Goal: Find specific page/section: Find specific page/section

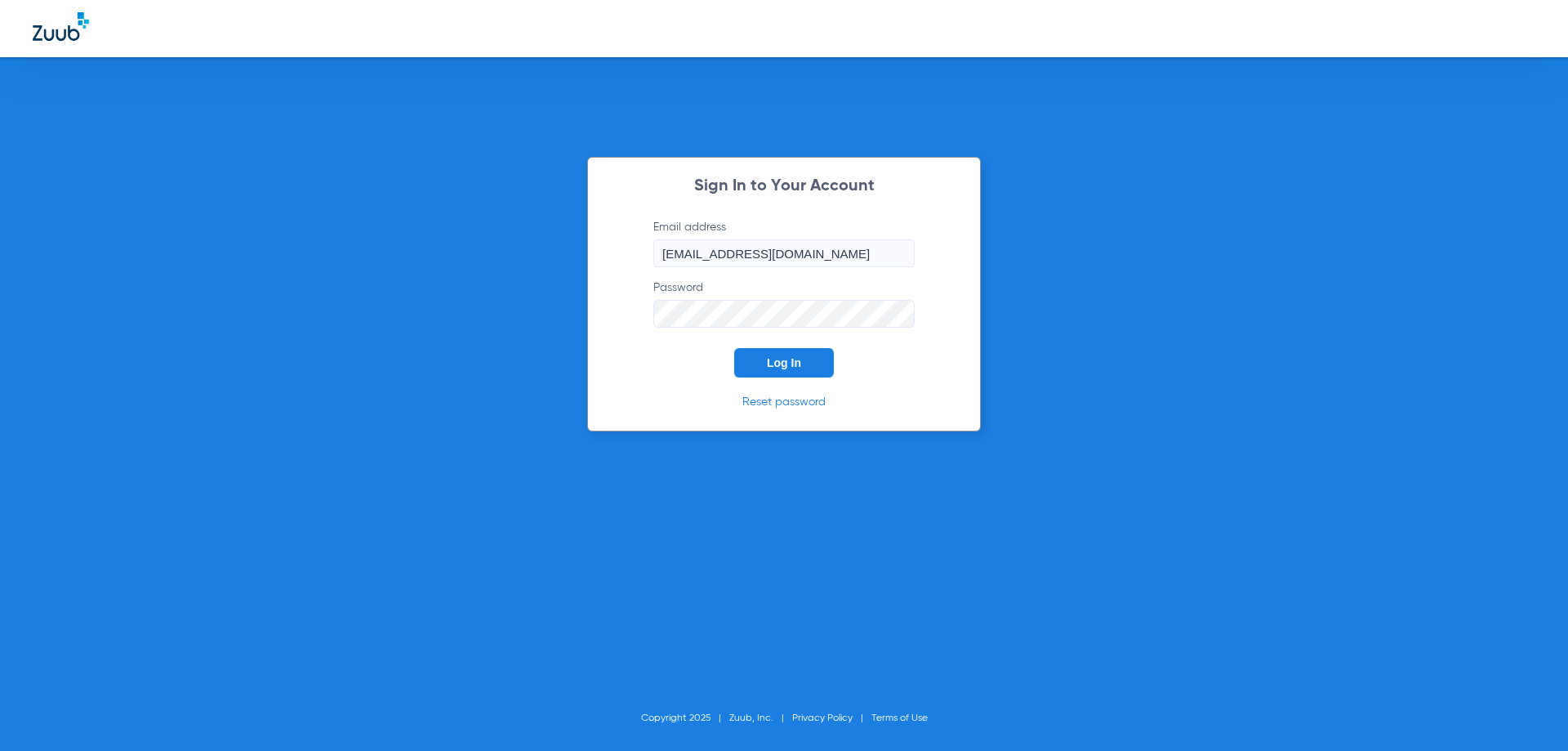
click at [770, 359] on span "Log In" at bounding box center [784, 363] width 34 height 13
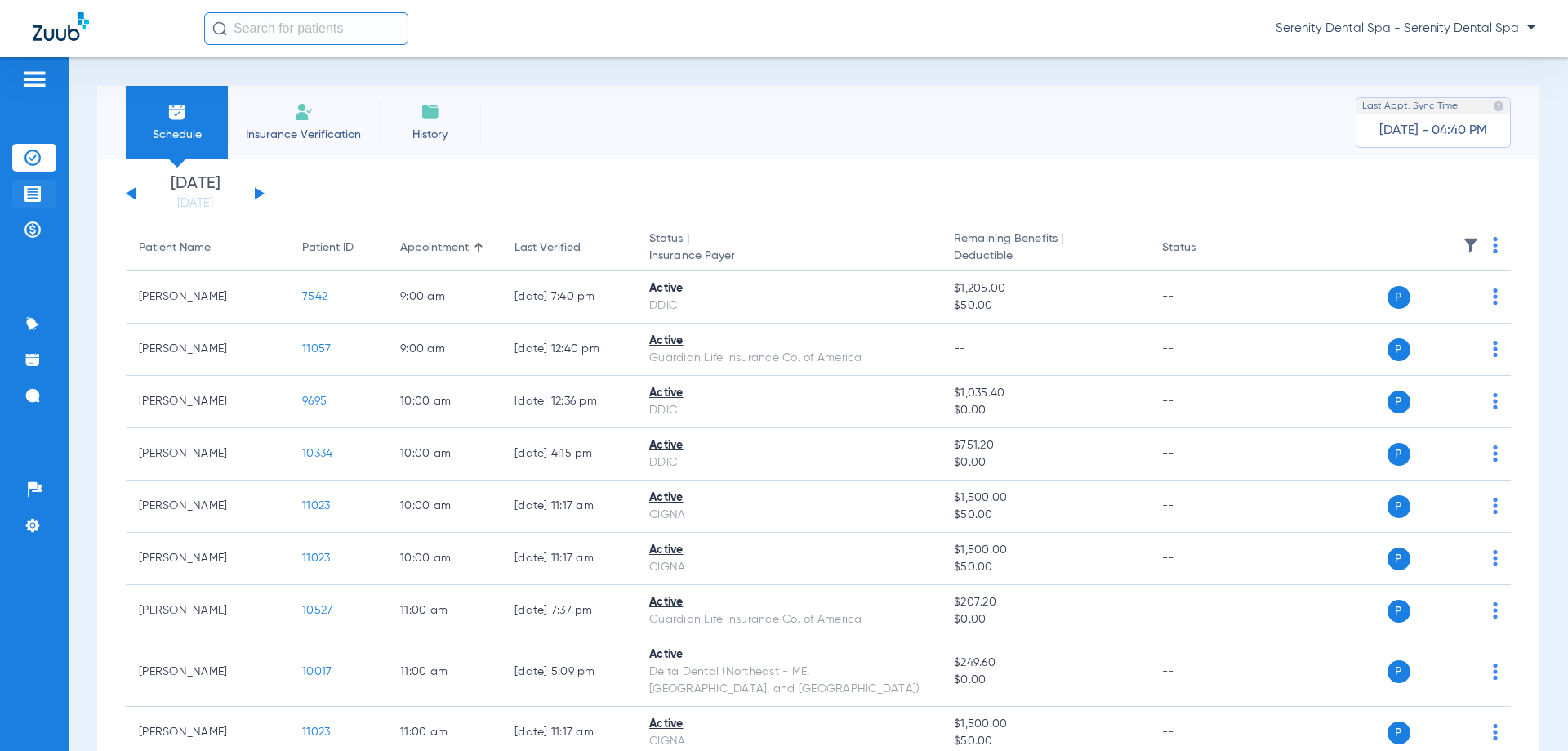
click at [37, 197] on img at bounding box center [32, 193] width 16 height 16
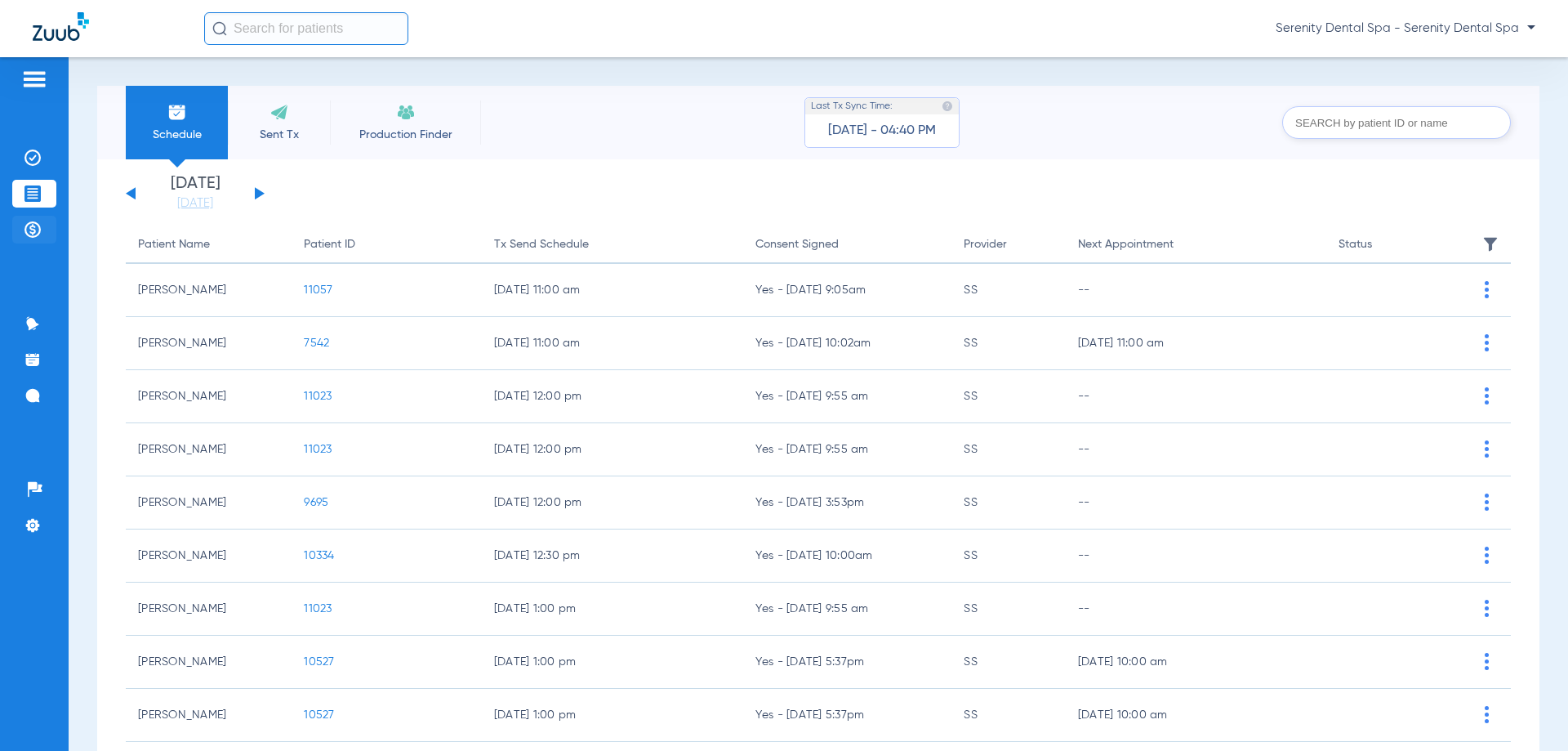
click at [31, 235] on img at bounding box center [32, 229] width 16 height 16
